Goal: Register for event/course

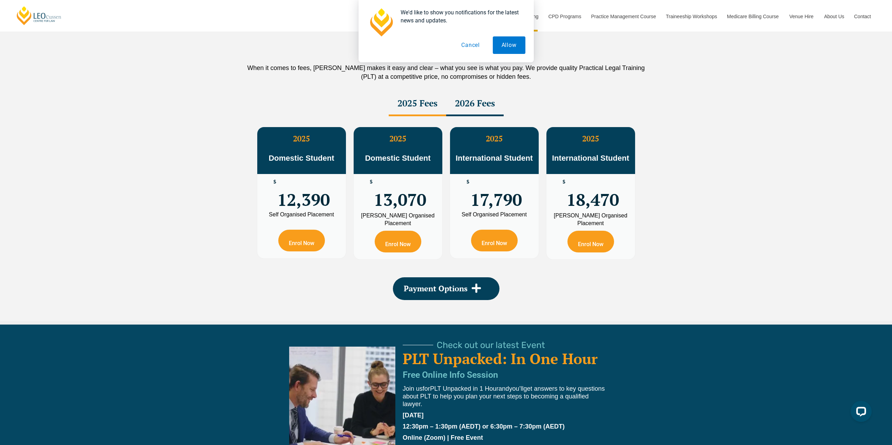
scroll to position [1230, 0]
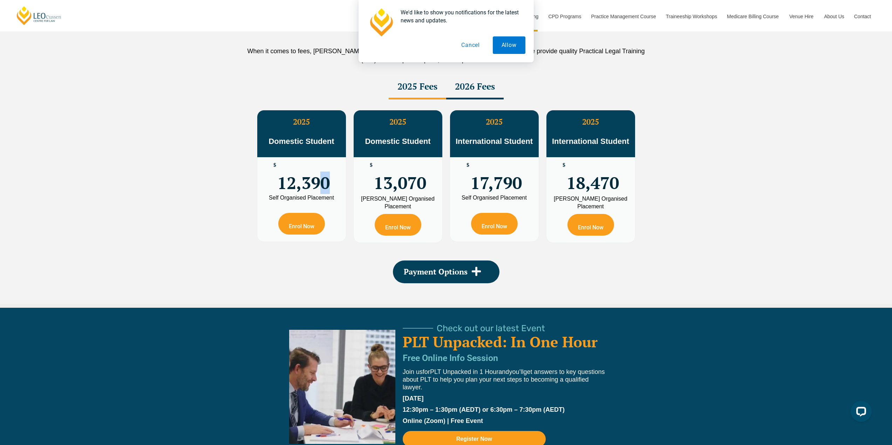
click at [333, 190] on div "$ 12,390" at bounding box center [301, 176] width 89 height 38
click at [291, 225] on link "Enrol Now" at bounding box center [301, 224] width 47 height 22
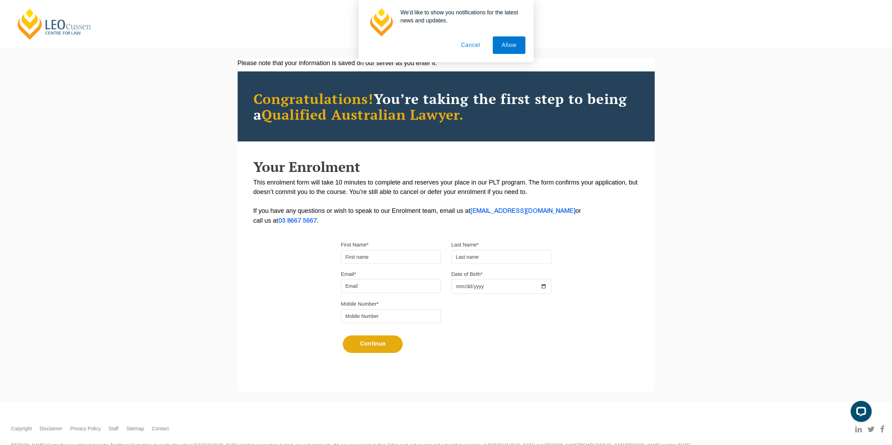
click at [470, 47] on button "Cancel" at bounding box center [470, 45] width 37 height 18
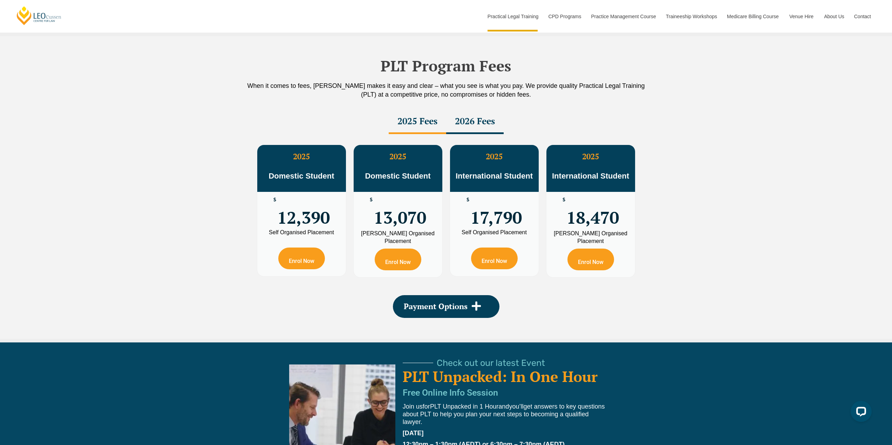
scroll to position [1195, 0]
click at [464, 129] on div "2026 Fees" at bounding box center [474, 122] width 57 height 25
click at [466, 124] on div "2026 Fees" at bounding box center [474, 122] width 57 height 25
drag, startPoint x: 405, startPoint y: 127, endPoint x: 417, endPoint y: 128, distance: 12.0
click at [405, 127] on div "2025 Fees" at bounding box center [417, 122] width 57 height 25
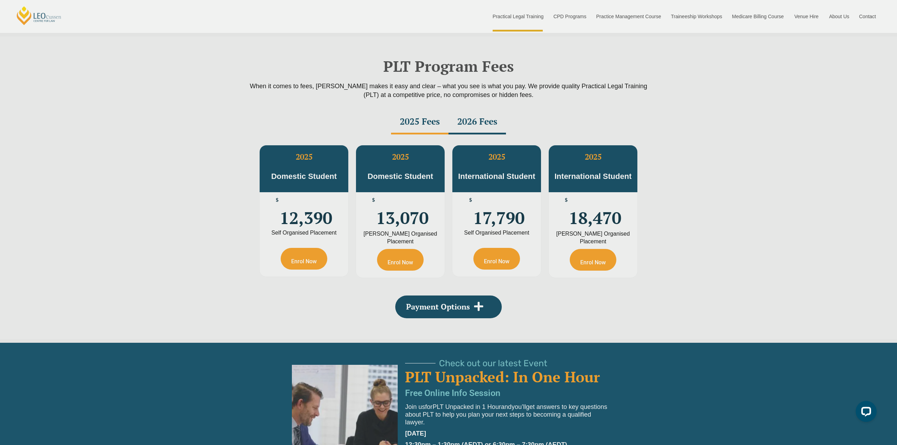
click at [476, 125] on div "PLT Unpacked: In One Hour Get answers to key questions about PLT to help you pl…" at bounding box center [448, 222] width 897 height 445
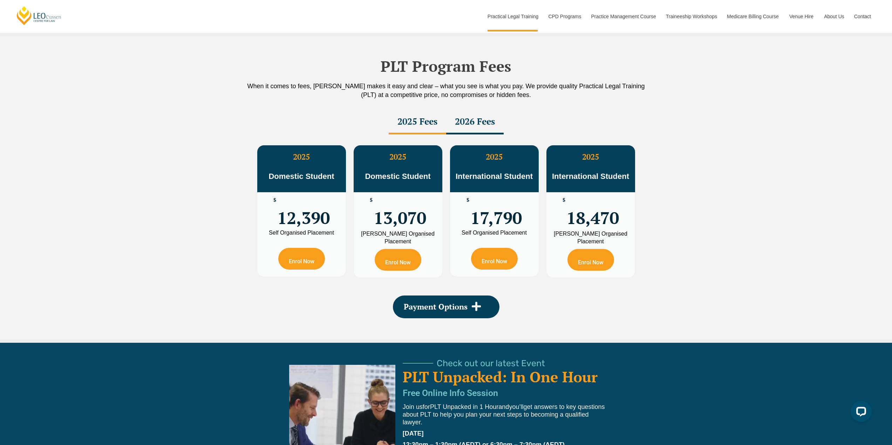
click at [476, 129] on div "2026 Fees" at bounding box center [474, 122] width 57 height 25
click at [415, 127] on div "2025 Fees" at bounding box center [417, 122] width 57 height 25
click at [311, 260] on link "Enrol Now" at bounding box center [301, 259] width 47 height 22
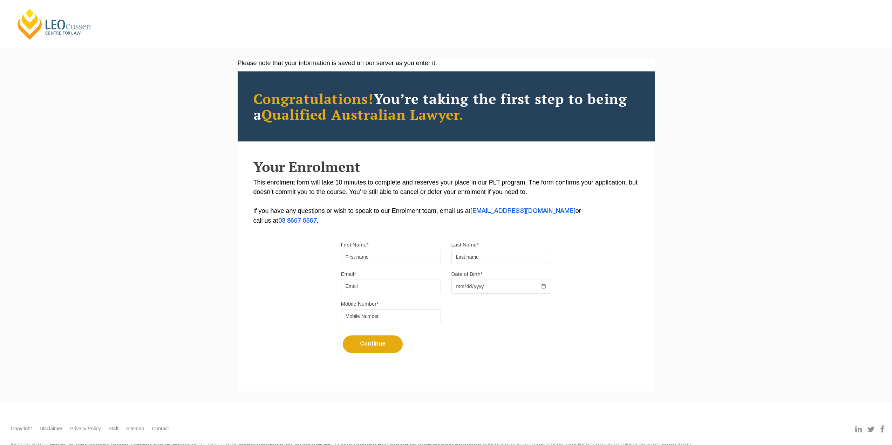
click at [375, 251] on input "First Name*" at bounding box center [391, 257] width 100 height 14
type input "Dakotah"
type input "Starbuck"
type input "[EMAIL_ADDRESS][DOMAIN_NAME]"
type input "[DATE]"
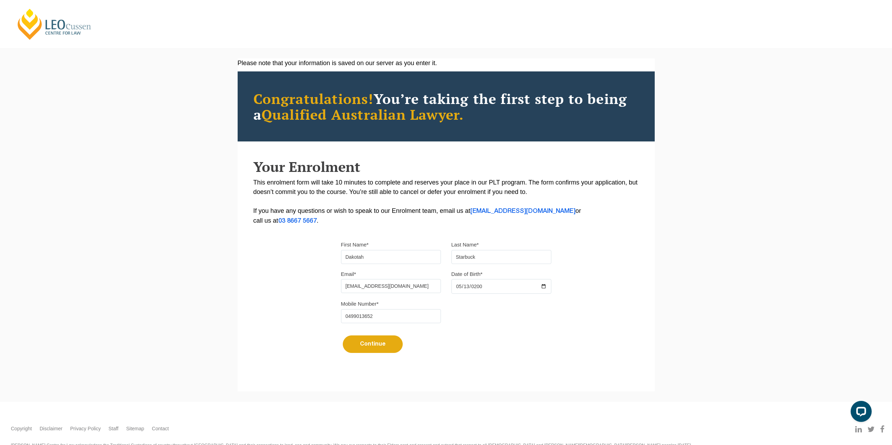
type input "0499013652"
click at [343, 393] on div "Please note that your information is saved on our server as you enter it. Congr…" at bounding box center [446, 225] width 892 height 354
click at [364, 354] on div "Continue It looks like you’ve previously started an application. You can pick u…" at bounding box center [446, 342] width 210 height 26
click at [368, 344] on button "Continue" at bounding box center [373, 345] width 60 height 18
select select
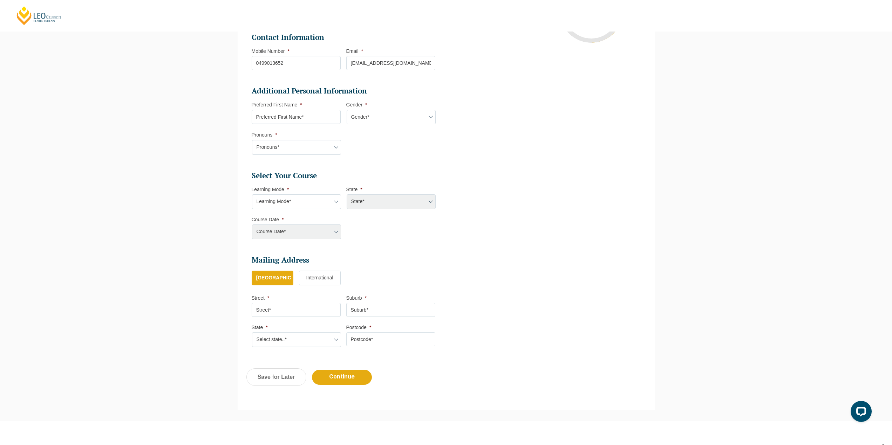
scroll to position [88, 0]
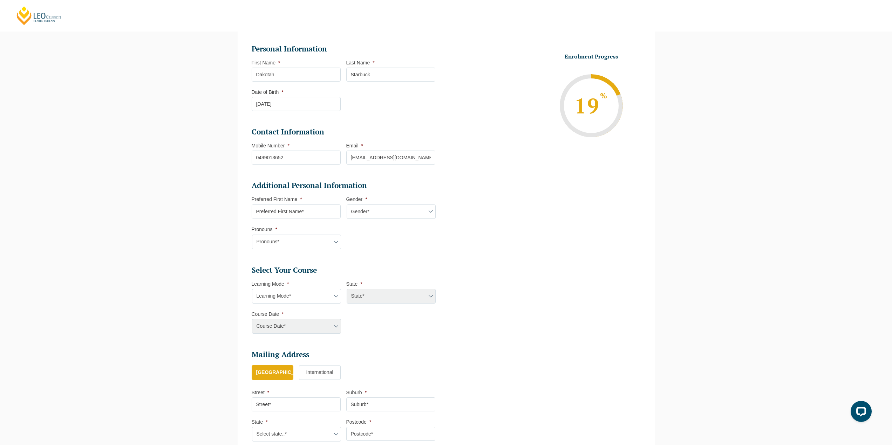
click at [320, 297] on select "Learning Mode* Online Full Time Learning Online Part Time Learning Blended Full…" at bounding box center [296, 296] width 89 height 15
select select "Blended Full Time Learning"
click at [252, 289] on select "Learning Mode* Online Full Time Learning Online Part Time Learning Blended Full…" at bounding box center [296, 296] width 89 height 15
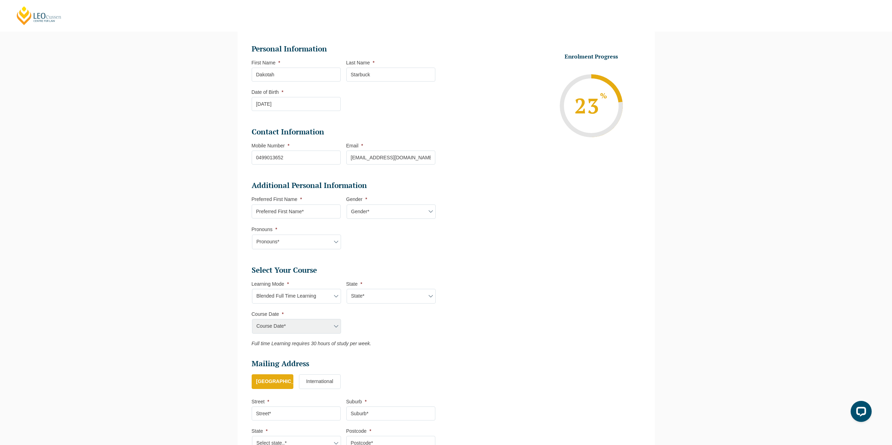
click at [313, 330] on div "Course Date* Maddocks 2024 December 2023 (04-12-2023 to 17-05-2024) May 2023 (2…" at bounding box center [296, 326] width 89 height 15
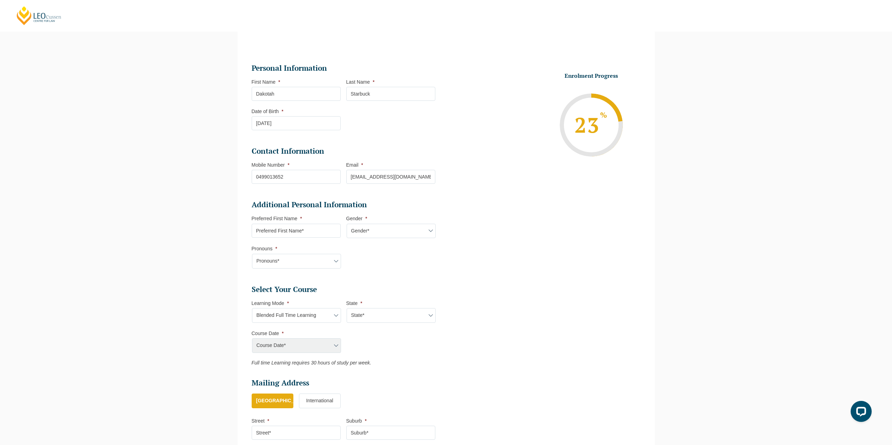
scroll to position [53, 0]
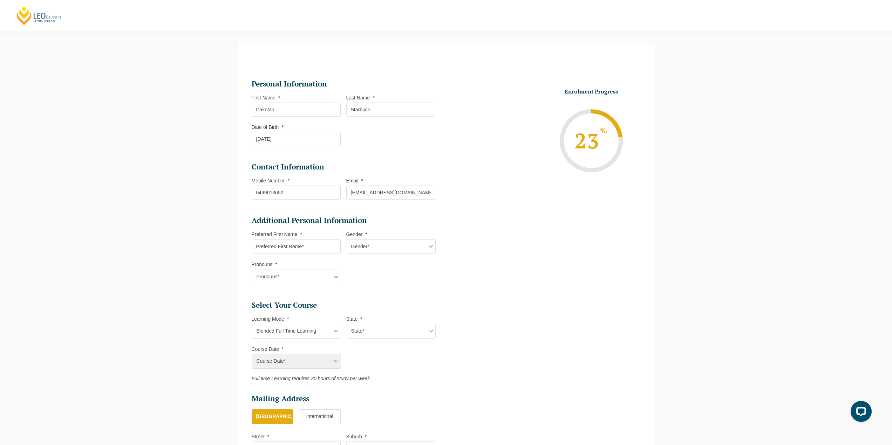
click at [304, 359] on div "Course Date* Maddocks 2024 December 2023 (04-12-2023 to 17-05-2024) May 2023 (2…" at bounding box center [296, 361] width 89 height 15
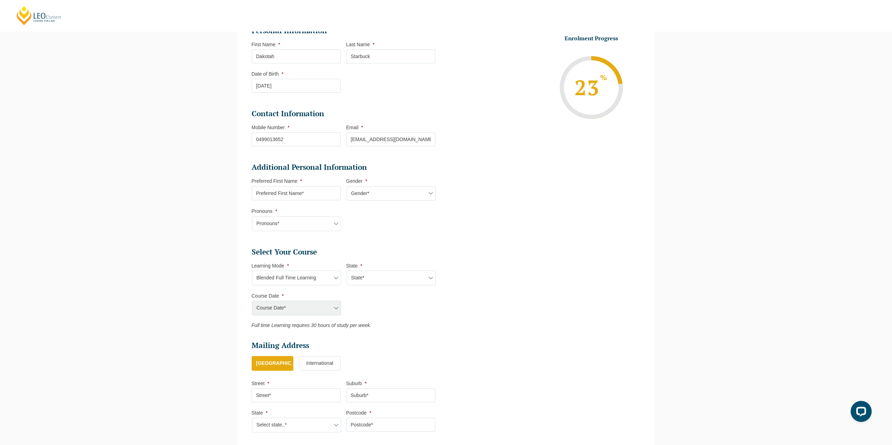
scroll to position [158, 0]
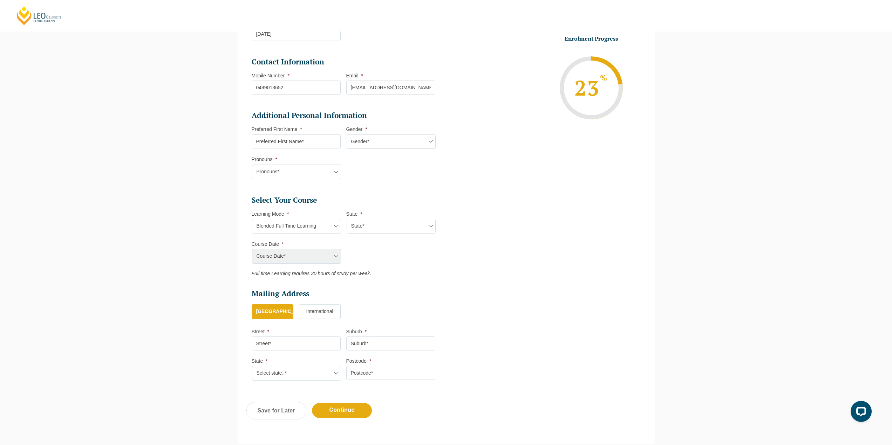
click at [337, 258] on div "Course Date* Maddocks 2024 December 2023 (04-12-2023 to 17-05-2024) May 2023 (2…" at bounding box center [296, 256] width 89 height 15
click at [321, 257] on div "Course Date* Maddocks 2024 December 2023 (04-12-2023 to 17-05-2024) May 2023 (2…" at bounding box center [296, 256] width 89 height 15
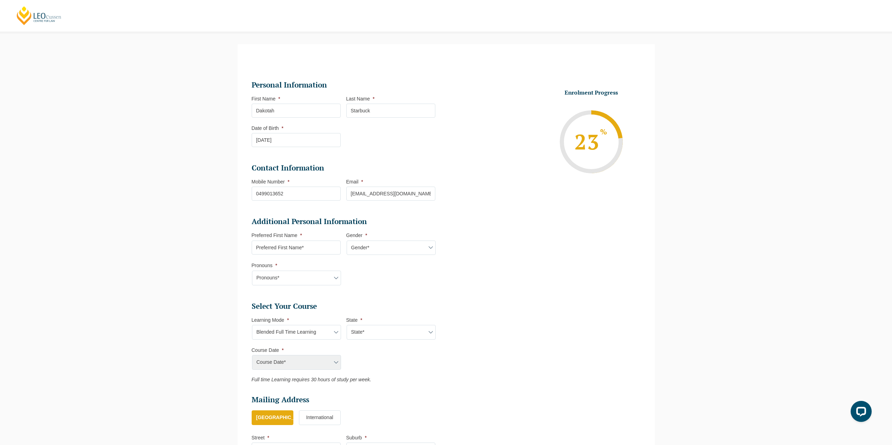
scroll to position [70, 0]
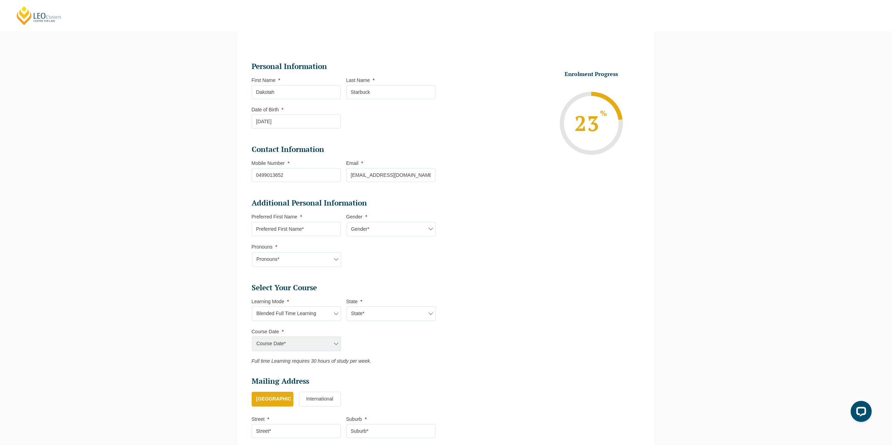
click at [283, 226] on input "Preferred First Name *" at bounding box center [296, 229] width 89 height 14
type input "Dakotah"
click at [356, 232] on select "Gender* Male Female Nonbinary Intersex Prefer not to disclose Other" at bounding box center [391, 229] width 89 height 15
select select "Female"
click at [347, 222] on select "Gender* Male Female Nonbinary Intersex Prefer not to disclose Other" at bounding box center [391, 229] width 89 height 15
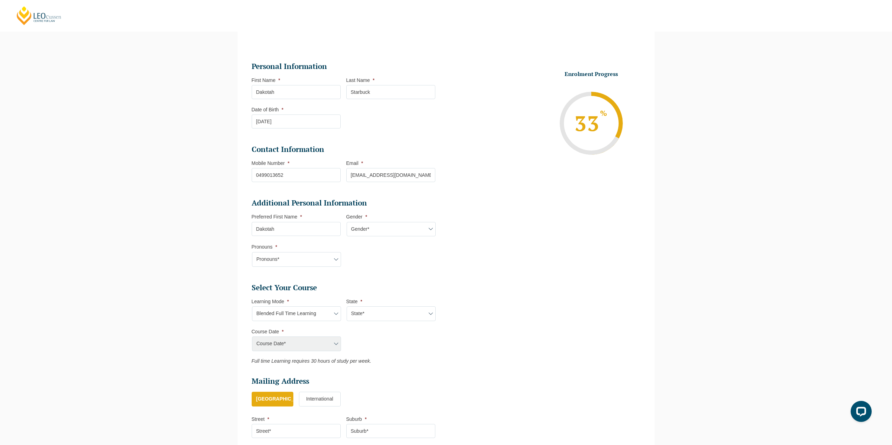
click at [298, 252] on li "Pronouns * Pronouns* She/Her/Hers He/Him/His They/Them/Theirs Other Prefer not …" at bounding box center [299, 255] width 95 height 23
click at [298, 262] on select "Pronouns* She/Her/Hers He/Him/His They/Them/Theirs Other Prefer not to disclose" at bounding box center [296, 259] width 89 height 15
select select "She/Her/Hers"
click at [252, 252] on select "Pronouns* She/Her/Hers He/Him/His They/Them/Theirs Other Prefer not to disclose" at bounding box center [296, 259] width 89 height 15
click at [400, 315] on select "State* ACT/NSW QLD SA VIC WA" at bounding box center [391, 314] width 89 height 15
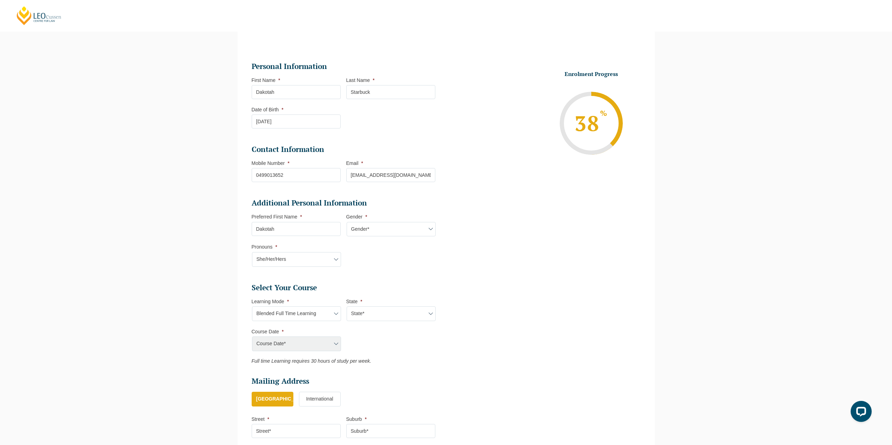
select select "VIC"
click at [347, 307] on select "State* ACT/NSW QLD SA VIC WA" at bounding box center [391, 314] width 89 height 15
click at [281, 341] on select "Course Date* December 2025 (08-Dec-2025 to 16-May-2026) January 2026 (27-Jan-20…" at bounding box center [296, 344] width 89 height 15
select select "December 2025 (08-Dec-2025 to 16-May-2026)"
click at [252, 337] on select "Course Date* December 2025 (08-Dec-2025 to 16-May-2026) January 2026 (27-Jan-20…" at bounding box center [296, 344] width 89 height 15
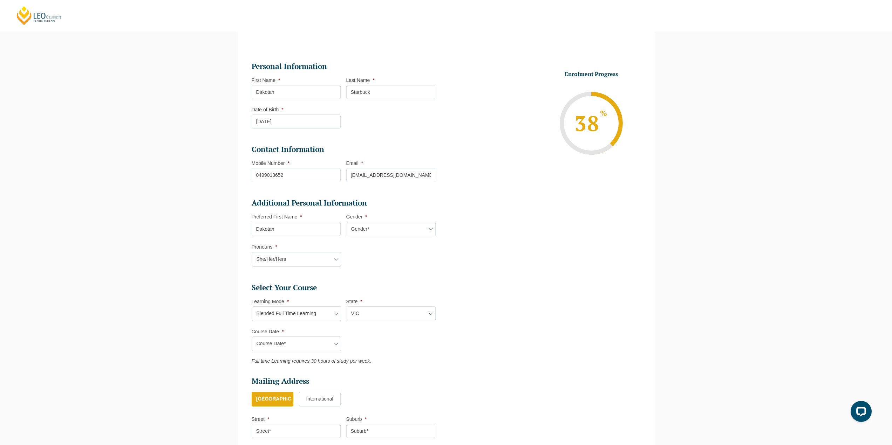
type input "Intake 11 December 2025 FT"
type input "Practical Legal Training (VIC)"
select select "VIC PLT (DEC) 2025 Full Time Blended"
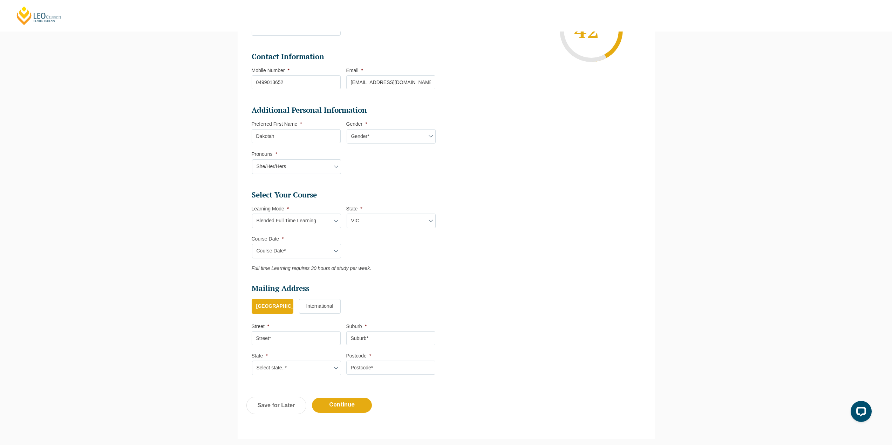
scroll to position [175, 0]
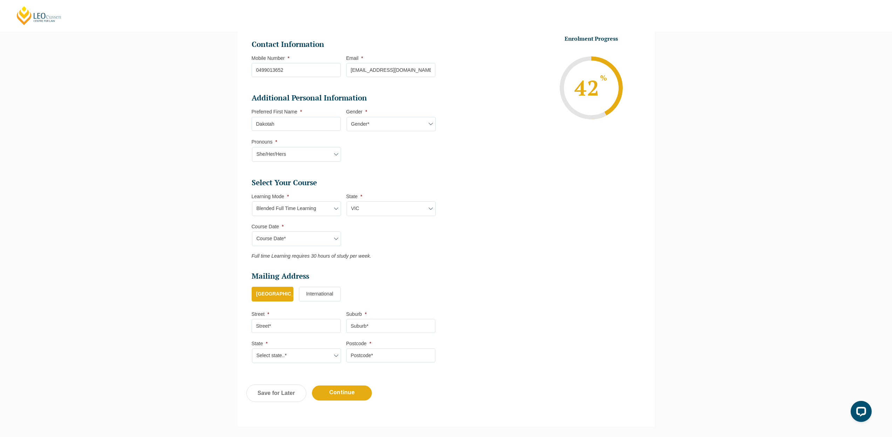
click at [307, 327] on input "Street *" at bounding box center [296, 326] width 89 height 14
type input "1 Jennings Street"
type input "Moonee Ponds"
click at [291, 358] on select "Select state..* VIC WA QLD SA NSW NT ACT TAS" at bounding box center [296, 356] width 89 height 15
select select "VIC"
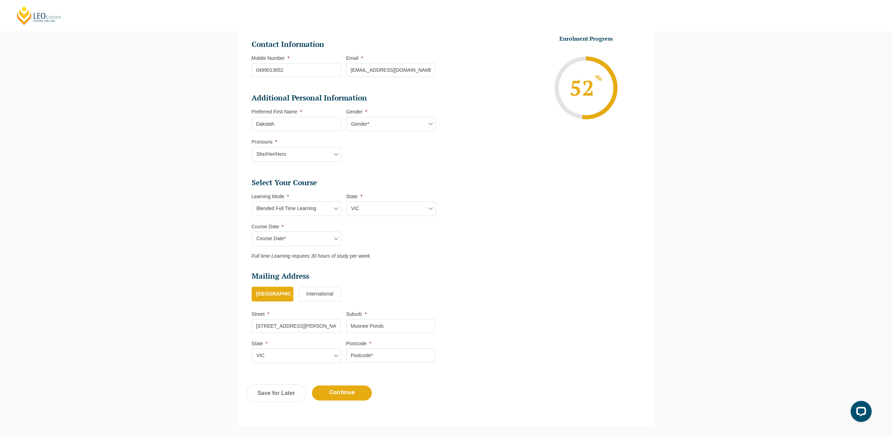
click at [252, 349] on select "Select state..* VIC WA QLD SA NSW NT ACT TAS" at bounding box center [296, 356] width 89 height 15
click at [390, 359] on input "Postcode *" at bounding box center [390, 356] width 89 height 14
type input "3039"
click at [344, 388] on input "Continue" at bounding box center [342, 393] width 60 height 15
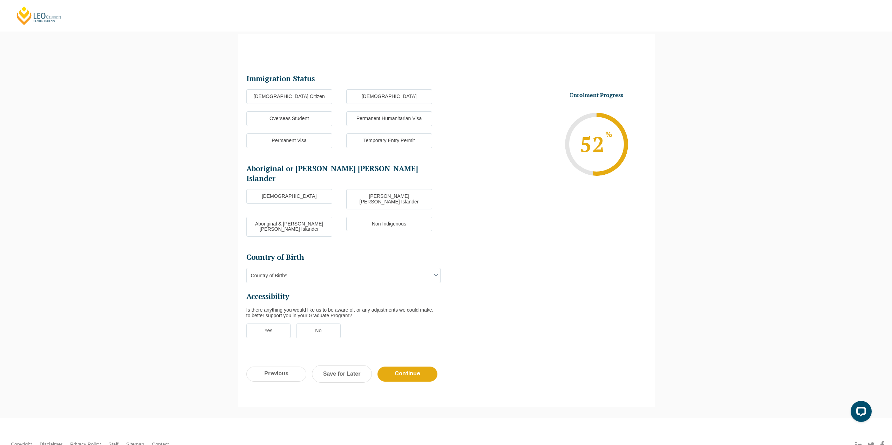
scroll to position [61, 0]
drag, startPoint x: 306, startPoint y: 98, endPoint x: 306, endPoint y: 134, distance: 36.1
click at [306, 99] on label "Australian Citizen" at bounding box center [289, 97] width 86 height 15
click at [0, 0] on input "Australian Citizen" at bounding box center [0, 0] width 0 height 0
click at [377, 218] on label "Non Indigenous" at bounding box center [389, 225] width 86 height 15
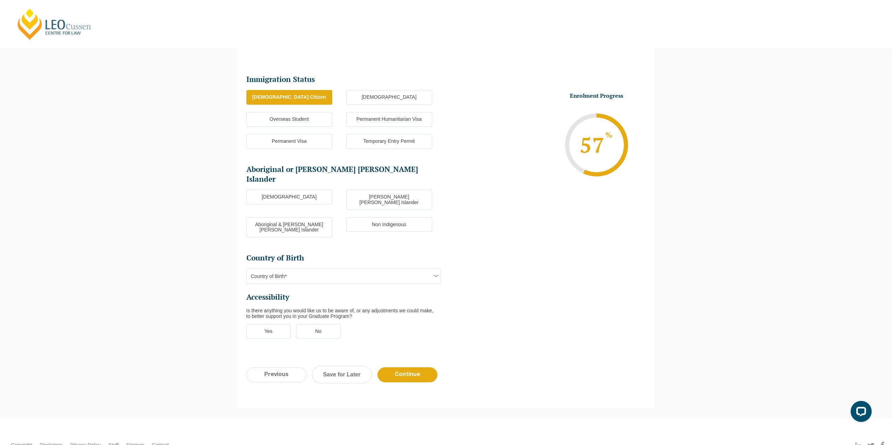
click at [0, 0] on input "Non Indigenous" at bounding box center [0, 0] width 0 height 0
click at [340, 269] on span "Country of Birth*" at bounding box center [343, 276] width 193 height 15
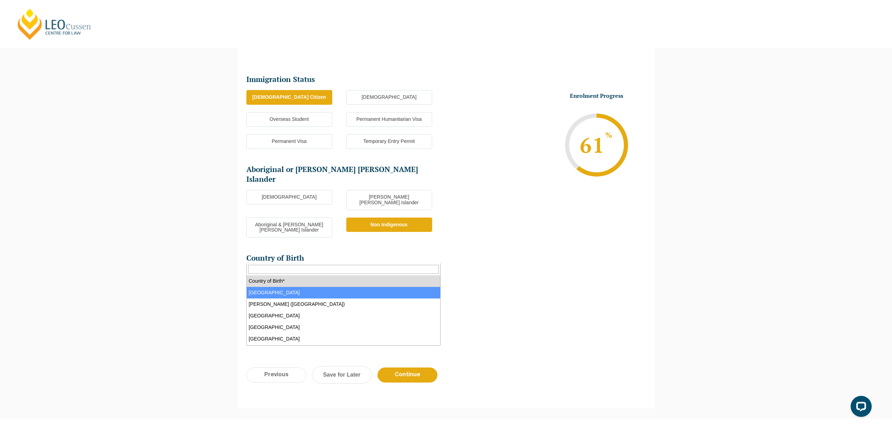
select select "Australia 1101"
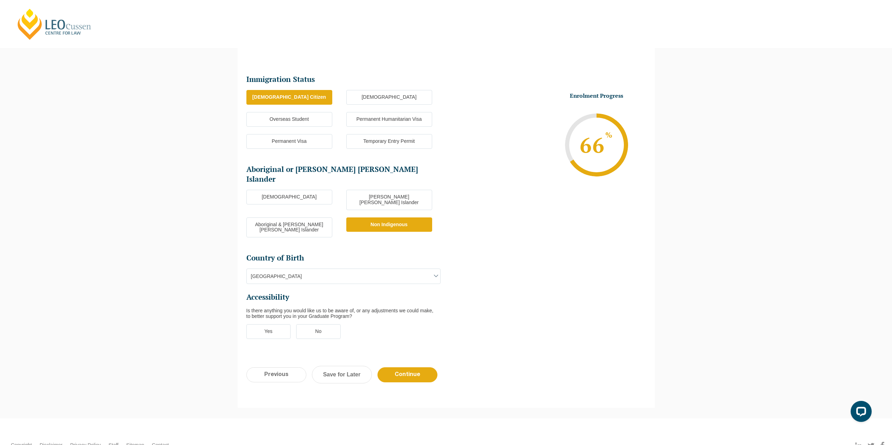
click at [318, 325] on label "No" at bounding box center [318, 332] width 45 height 15
click at [0, 0] on input "No" at bounding box center [0, 0] width 0 height 0
click at [407, 368] on input "Continue" at bounding box center [407, 375] width 60 height 15
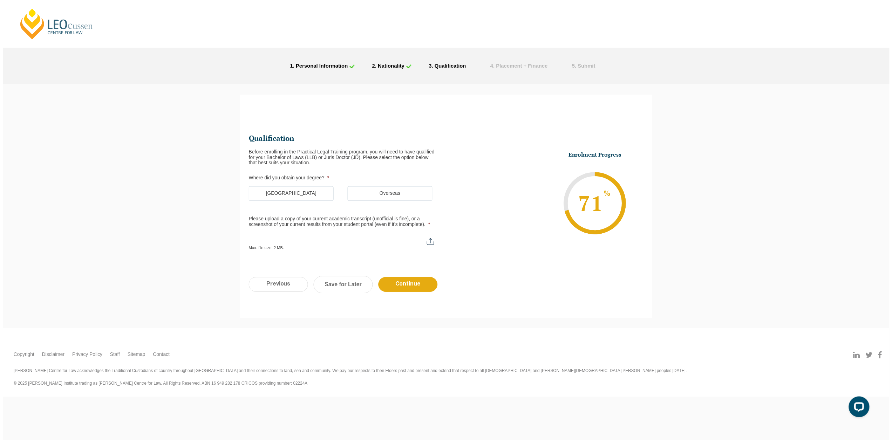
scroll to position [0, 0]
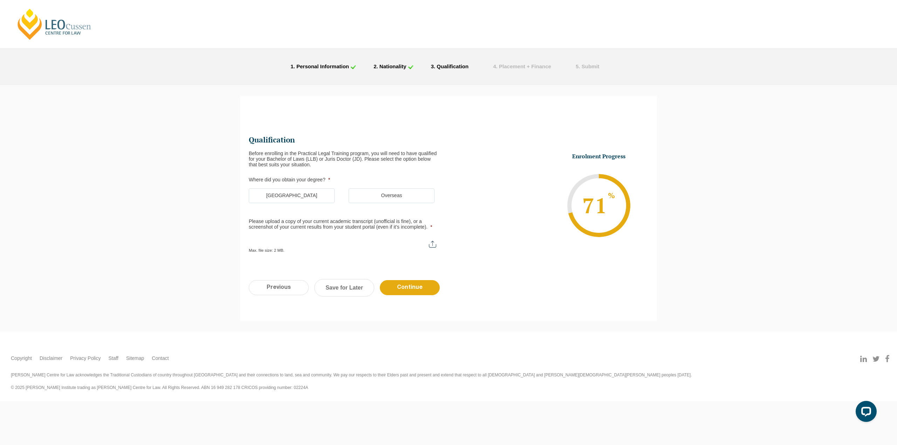
click at [312, 191] on label "Australia" at bounding box center [292, 196] width 86 height 15
click at [0, 0] on input "Australia" at bounding box center [0, 0] width 0 height 0
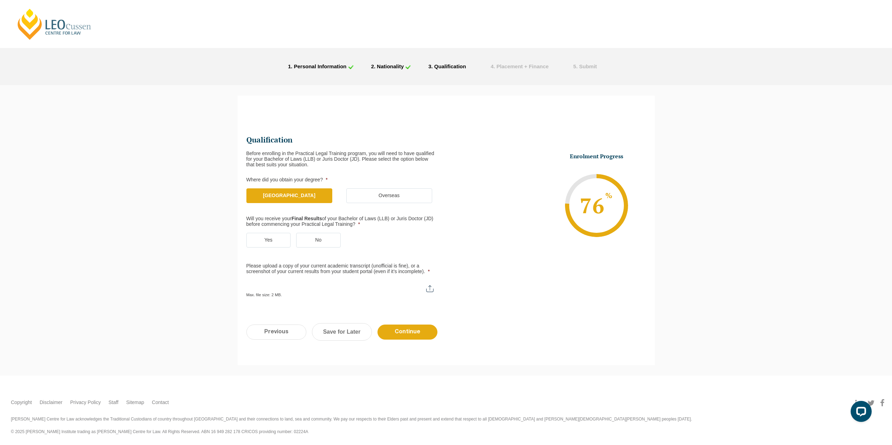
click at [284, 241] on label "Yes" at bounding box center [268, 240] width 45 height 15
click at [0, 0] on input "Yes" at bounding box center [0, 0] width 0 height 0
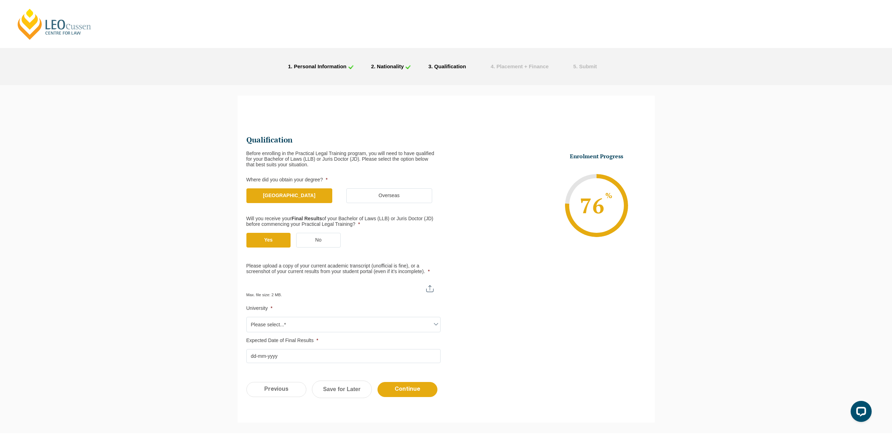
click at [328, 319] on span "Please select...*" at bounding box center [343, 325] width 193 height 15
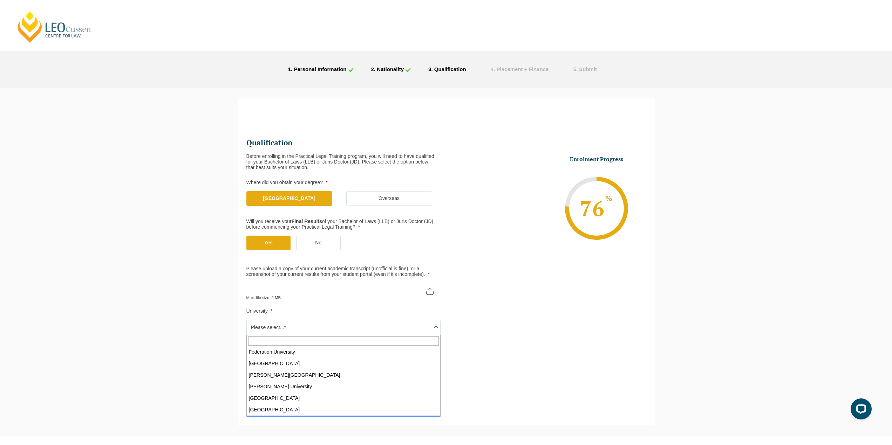
scroll to position [140, 0]
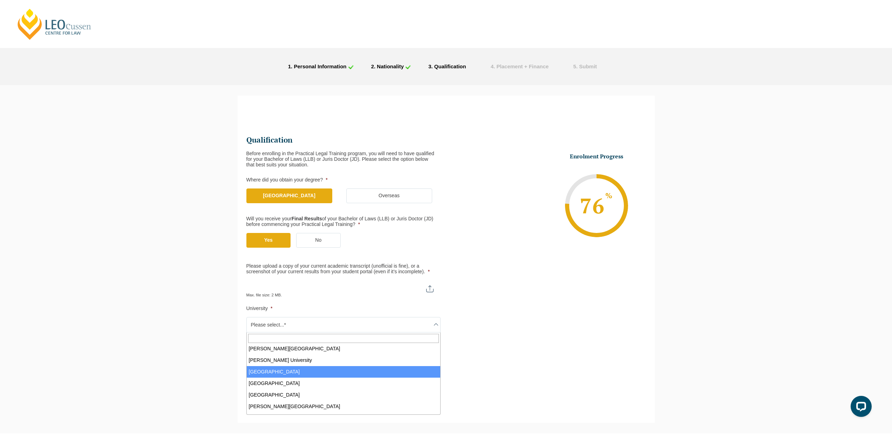
select select "La Trobe University"
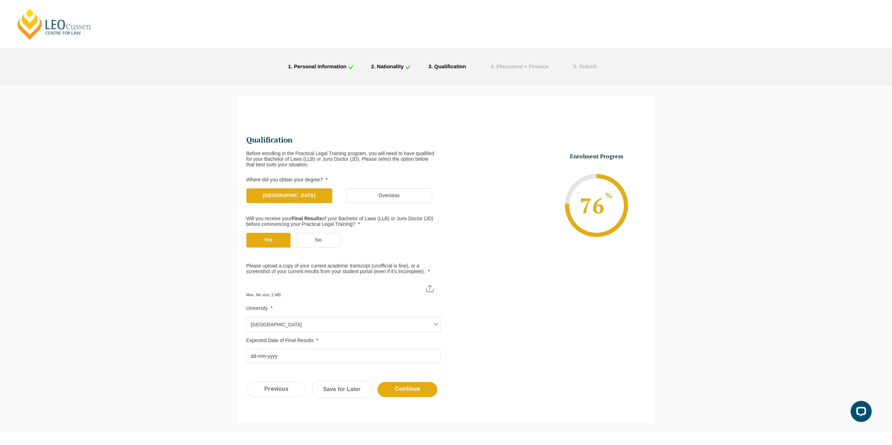
click at [331, 280] on input "Please upload a copy of your current academic transcript (unofficial is fine), …" at bounding box center [343, 286] width 194 height 12
type input "C:\fakepath\Transcript Latrobe.pdf"
click at [139, 252] on div "Please note that your information is saved on our server as you enter it. Congr…" at bounding box center [446, 259] width 892 height 348
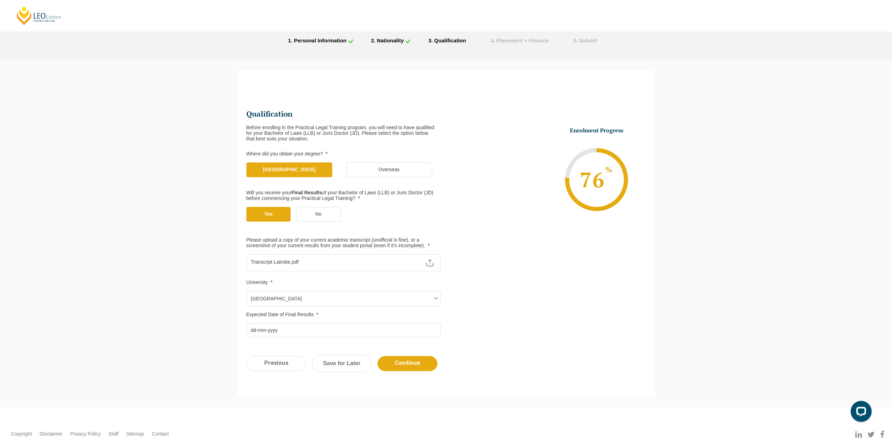
scroll to position [58, 0]
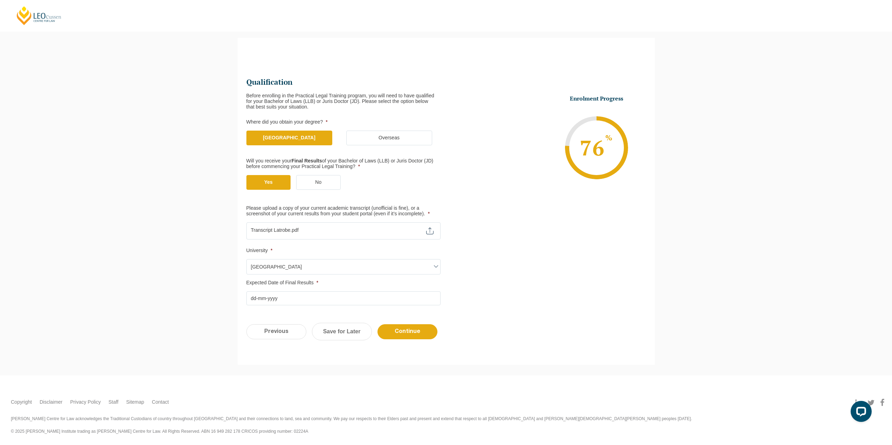
click at [348, 225] on input "Please upload a copy of your current academic transcript (unofficial is fine), …" at bounding box center [343, 229] width 194 height 12
click at [434, 226] on input "Please upload a copy of your current academic transcript (unofficial is fine), …" at bounding box center [343, 229] width 194 height 12
click at [302, 230] on input "Please upload a copy of your current academic transcript (unofficial is fine), …" at bounding box center [343, 229] width 194 height 12
click at [331, 233] on input "Please upload a copy of your current academic transcript (unofficial is fine), …" at bounding box center [343, 229] width 194 height 12
type input "C:\fakepath\Dakotah Starbuck Academic Transcript.pdf"
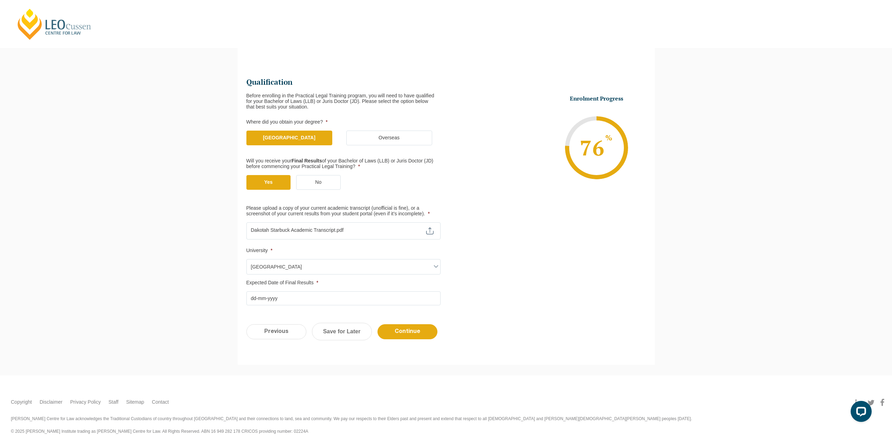
click at [275, 303] on input "Expected Date of Final Results *" at bounding box center [343, 299] width 194 height 14
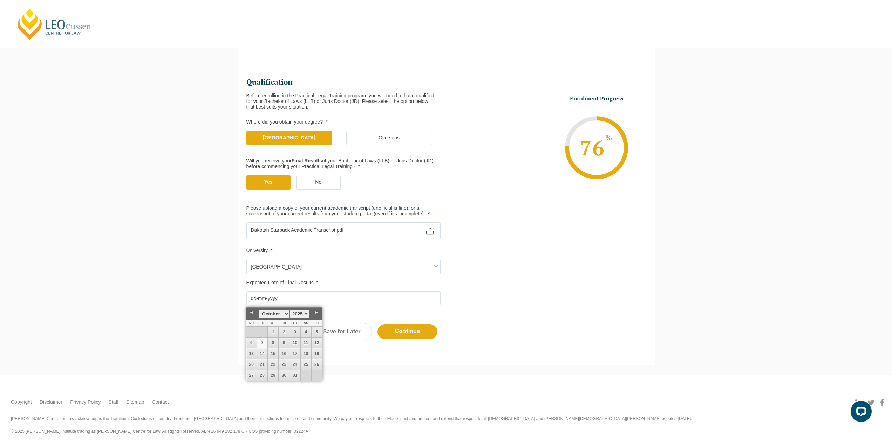
click at [314, 312] on link "Next" at bounding box center [317, 313] width 11 height 11
click at [261, 377] on link "25" at bounding box center [262, 375] width 11 height 11
type input "25-11-2025"
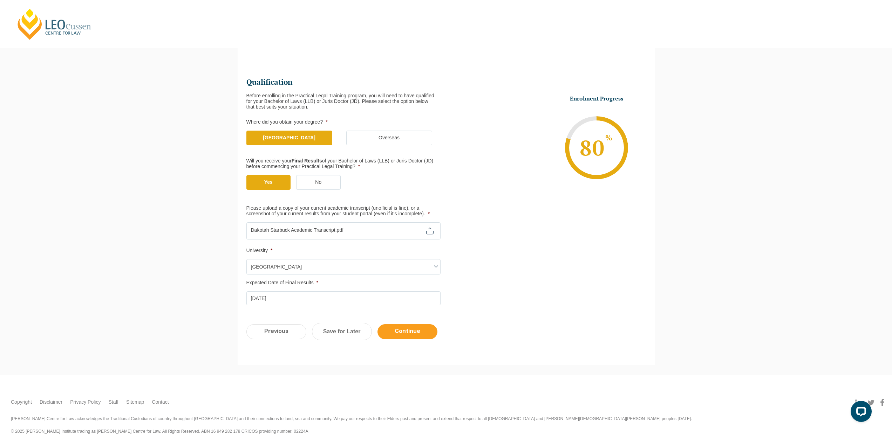
click at [421, 332] on input "Continue" at bounding box center [407, 332] width 60 height 15
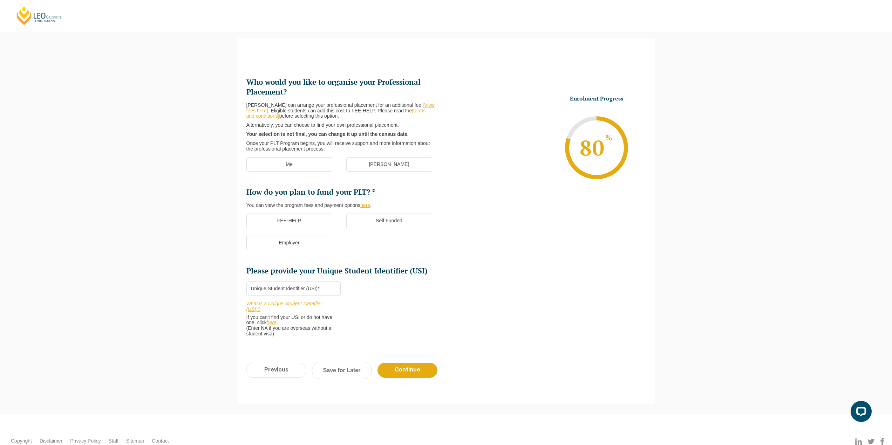
scroll to position [61, 0]
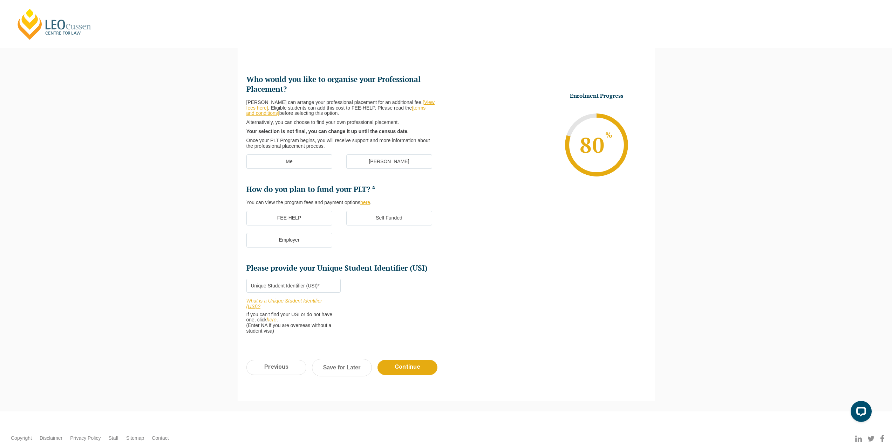
click at [294, 155] on label "Me" at bounding box center [289, 162] width 86 height 15
click at [0, 0] on input "Me" at bounding box center [0, 0] width 0 height 0
click at [303, 241] on label "Employer" at bounding box center [289, 240] width 86 height 15
click at [0, 0] on input "Employer" at bounding box center [0, 0] width 0 height 0
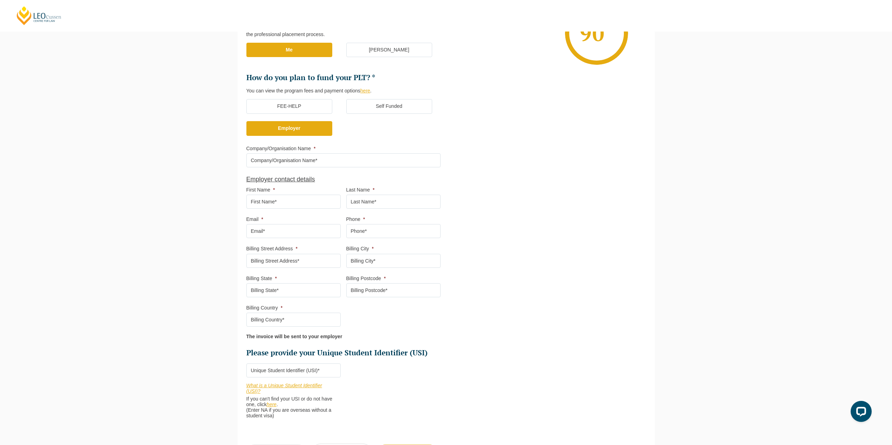
scroll to position [48, 0]
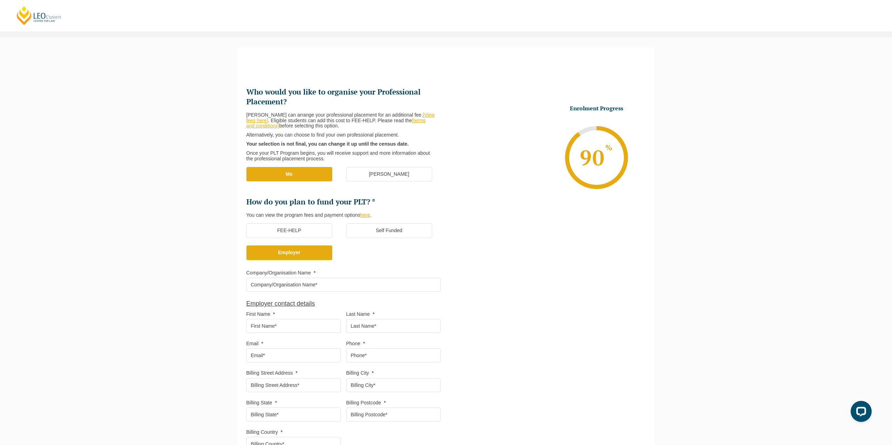
click at [305, 233] on label "FEE-HELP" at bounding box center [289, 231] width 86 height 15
click at [0, 0] on input "FEE-HELP" at bounding box center [0, 0] width 0 height 0
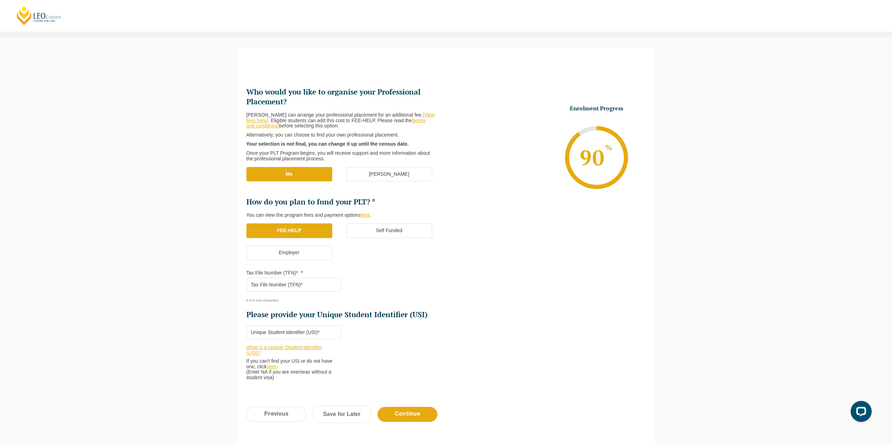
click at [376, 227] on label "Self Funded" at bounding box center [389, 231] width 86 height 15
click at [0, 0] on input "Self Funded" at bounding box center [0, 0] width 0 height 0
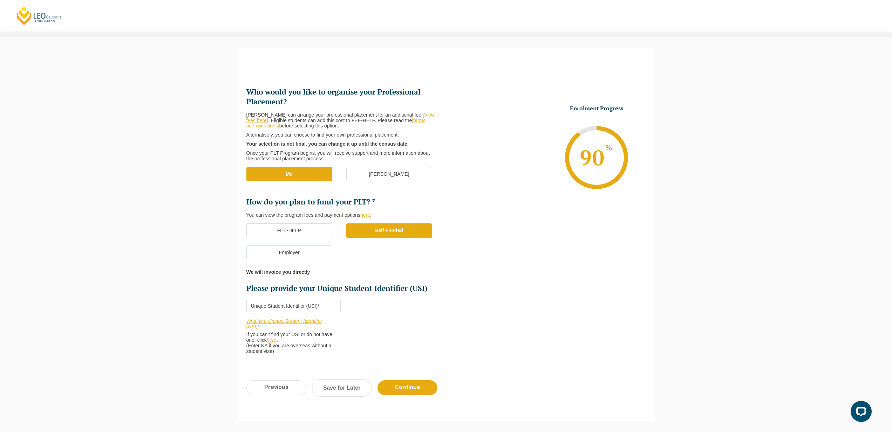
click at [307, 228] on label "FEE-HELP" at bounding box center [289, 231] width 86 height 15
click at [0, 0] on input "FEE-HELP" at bounding box center [0, 0] width 0 height 0
